Goal: Find specific page/section: Find specific page/section

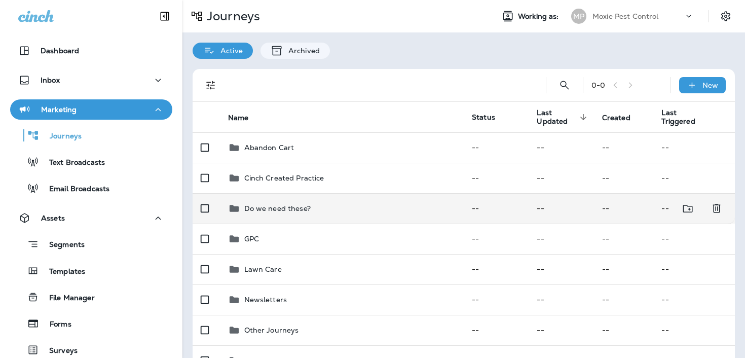
scroll to position [116, 0]
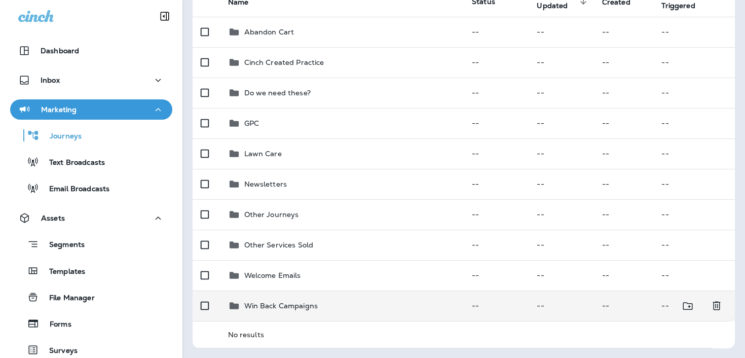
click at [271, 310] on div "Win Back Campaigns" at bounding box center [281, 306] width 74 height 12
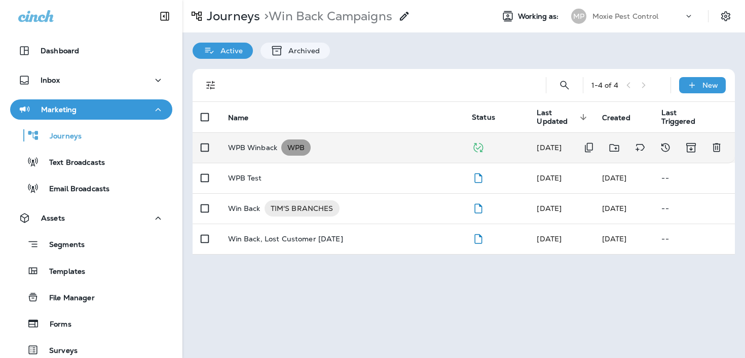
click at [308, 149] on span "WPB" at bounding box center [295, 147] width 29 height 10
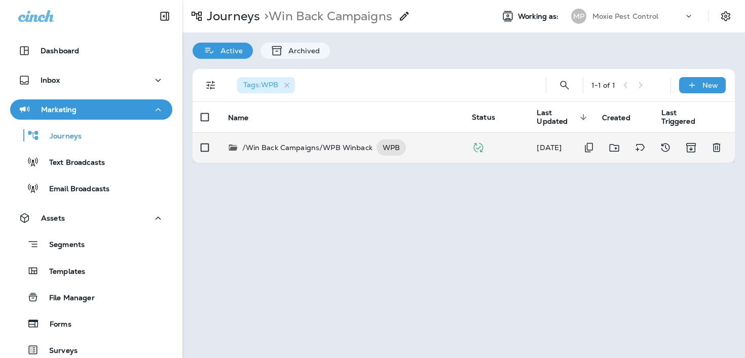
click at [355, 154] on p "/Win Back Campaigns/WPB Winback" at bounding box center [307, 147] width 130 height 16
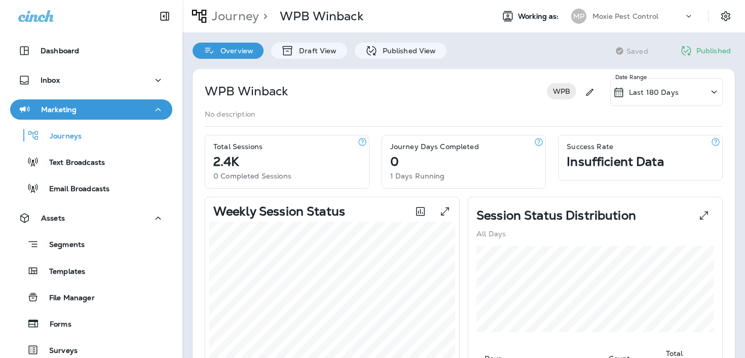
click at [388, 45] on div "Published View" at bounding box center [401, 51] width 92 height 16
